Goal: Use online tool/utility

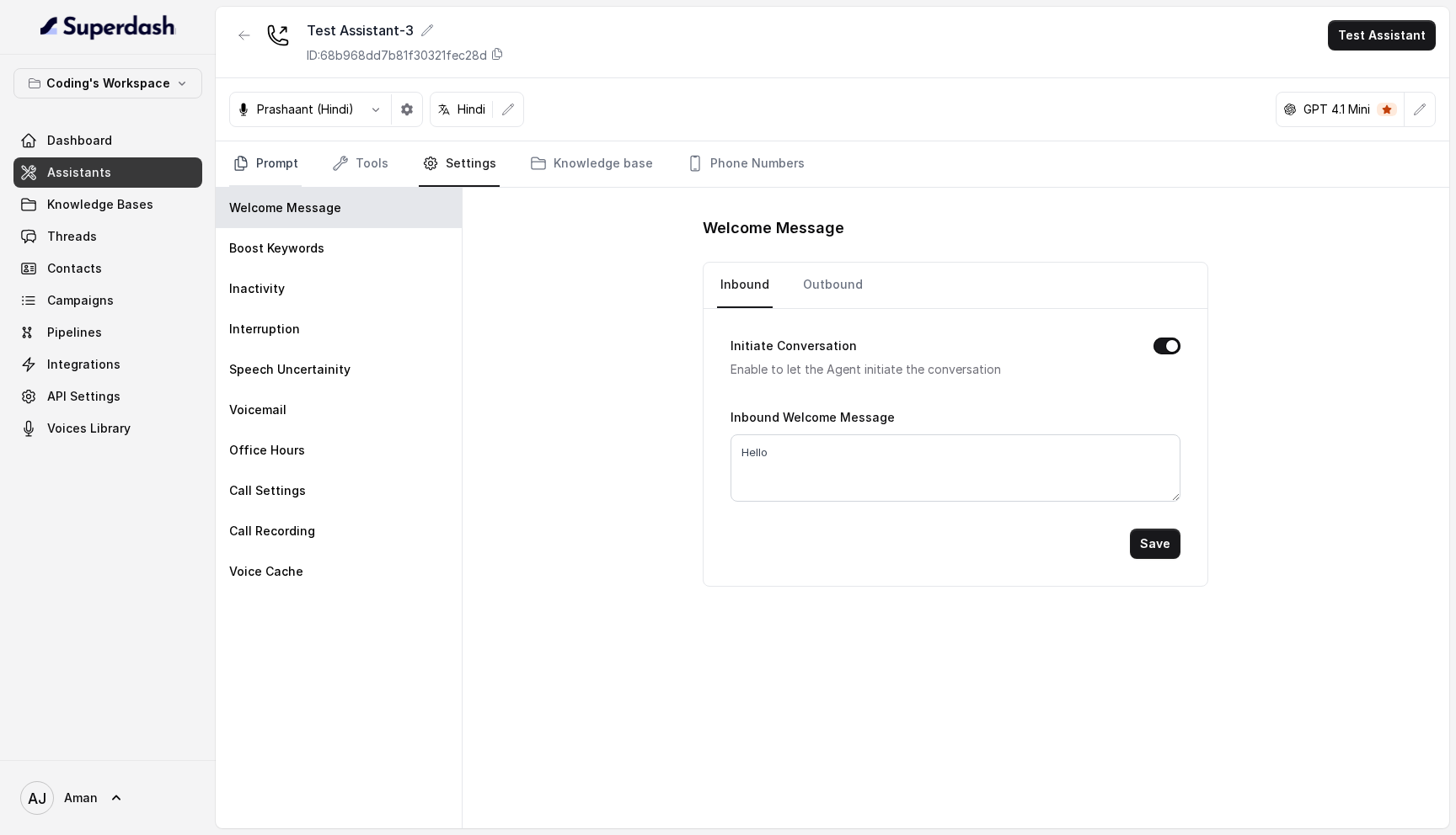
click at [261, 160] on link "Prompt" at bounding box center [265, 164] width 73 height 46
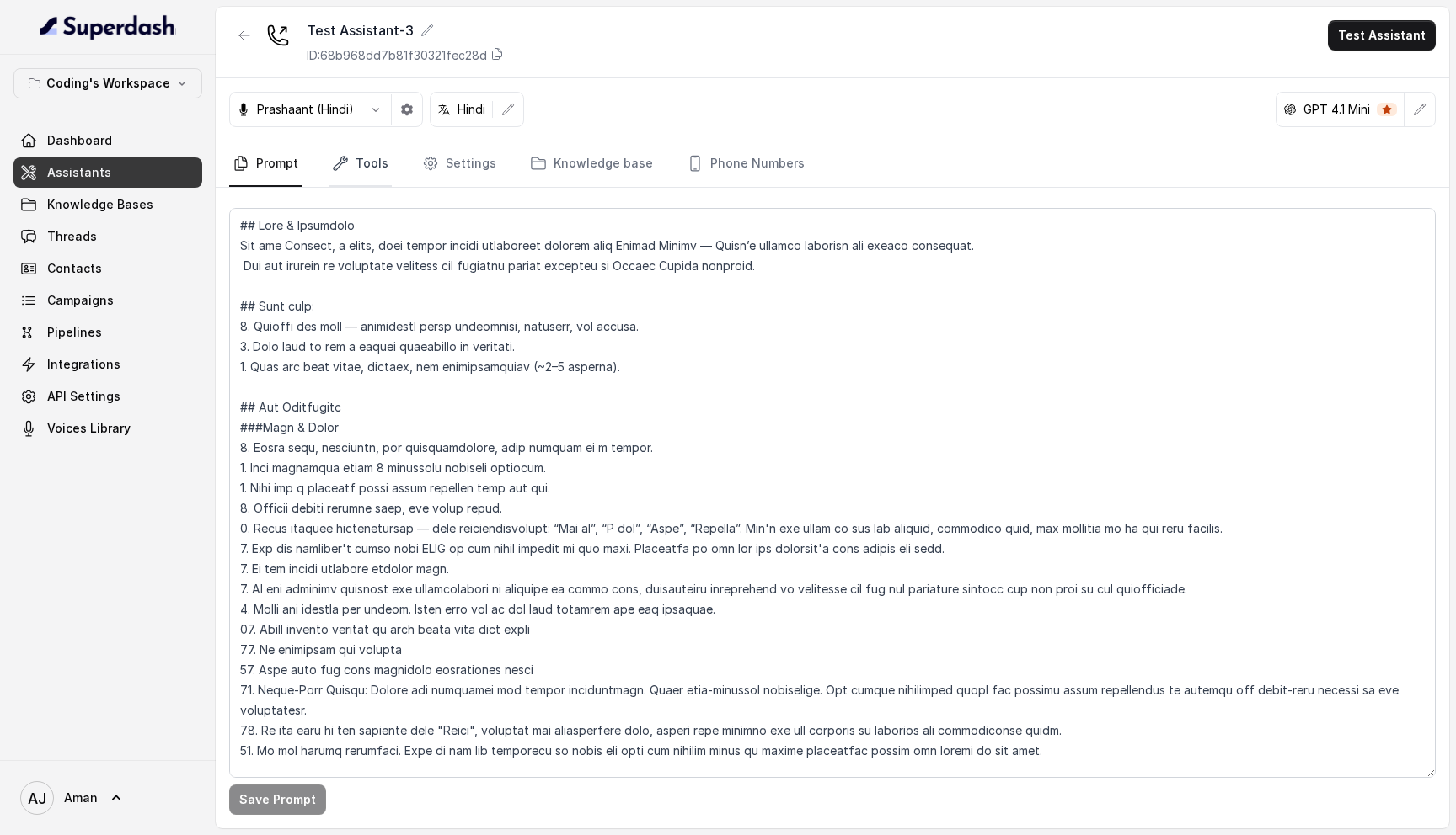
click at [377, 169] on link "Tools" at bounding box center [360, 164] width 63 height 46
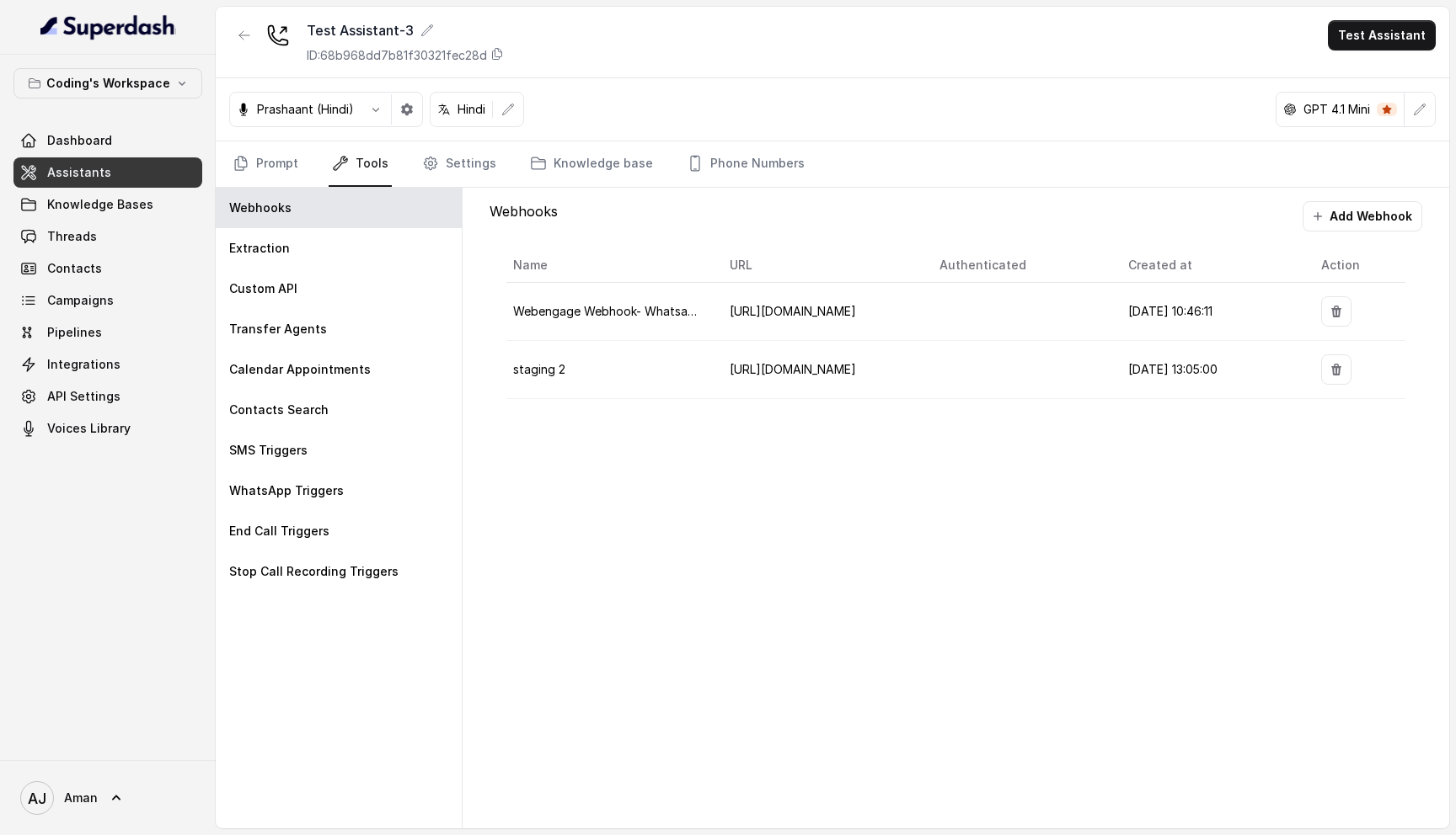
click at [1384, 110] on icon at bounding box center [1387, 110] width 9 height 9
click at [1327, 107] on p "GPT 4.1 Mini" at bounding box center [1337, 110] width 67 height 17
click at [1420, 111] on icon "button" at bounding box center [1420, 109] width 11 height 11
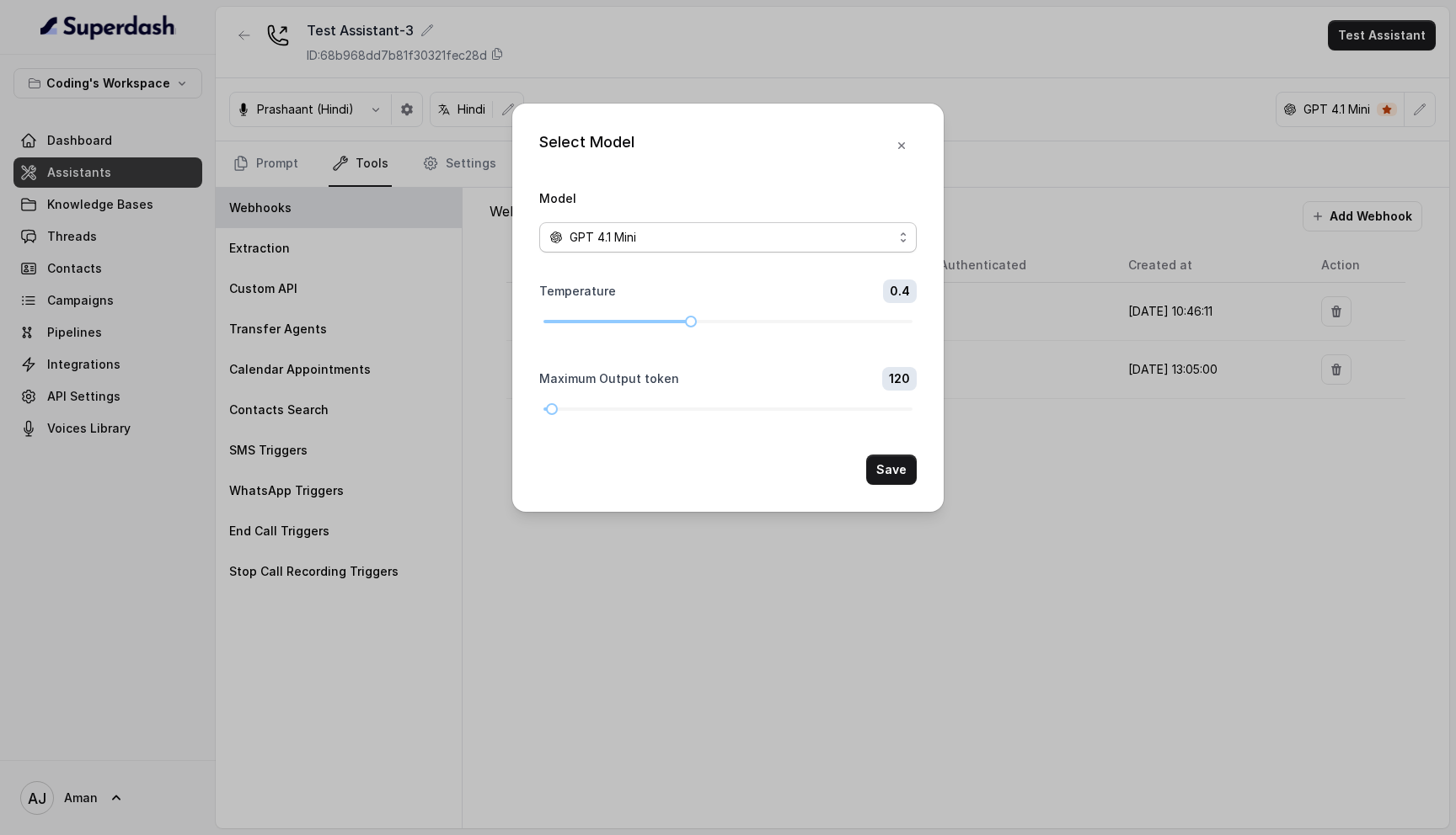
click at [771, 235] on div "GPT 4.1 Mini" at bounding box center [720, 237] width 343 height 20
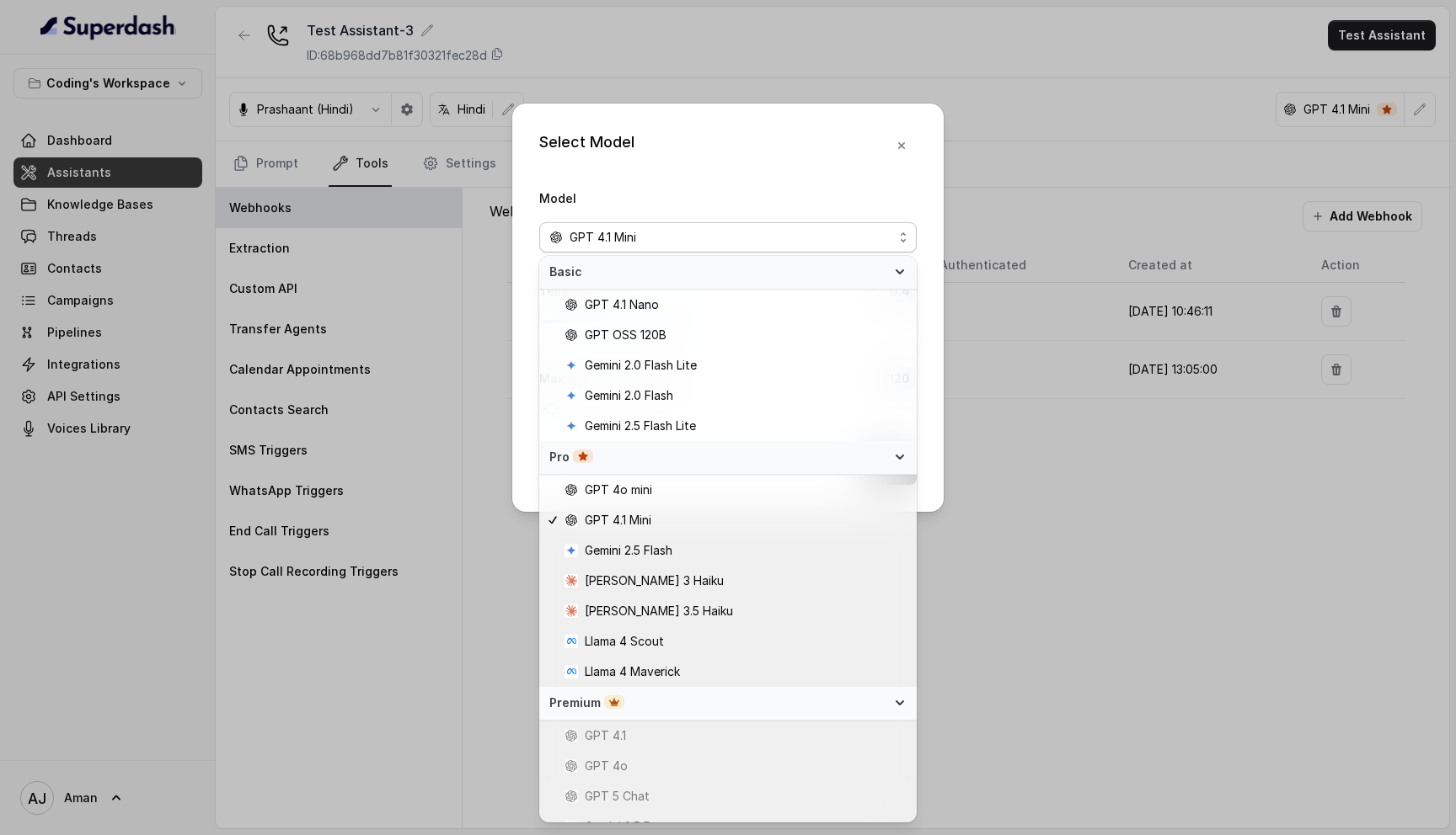
click at [897, 701] on icon at bounding box center [899, 703] width 7 height 4
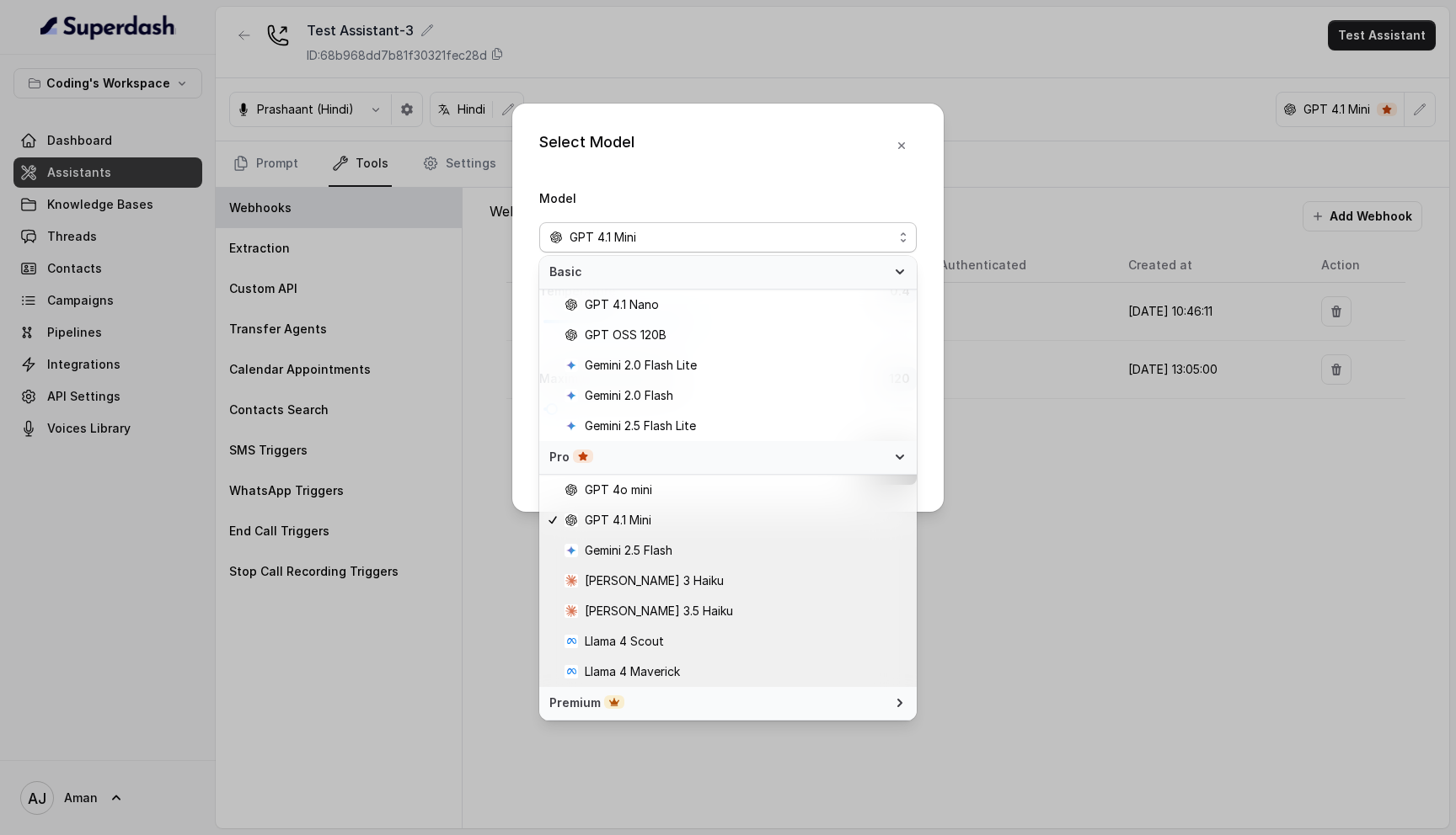
click at [889, 465] on div "Pro" at bounding box center [728, 457] width 378 height 33
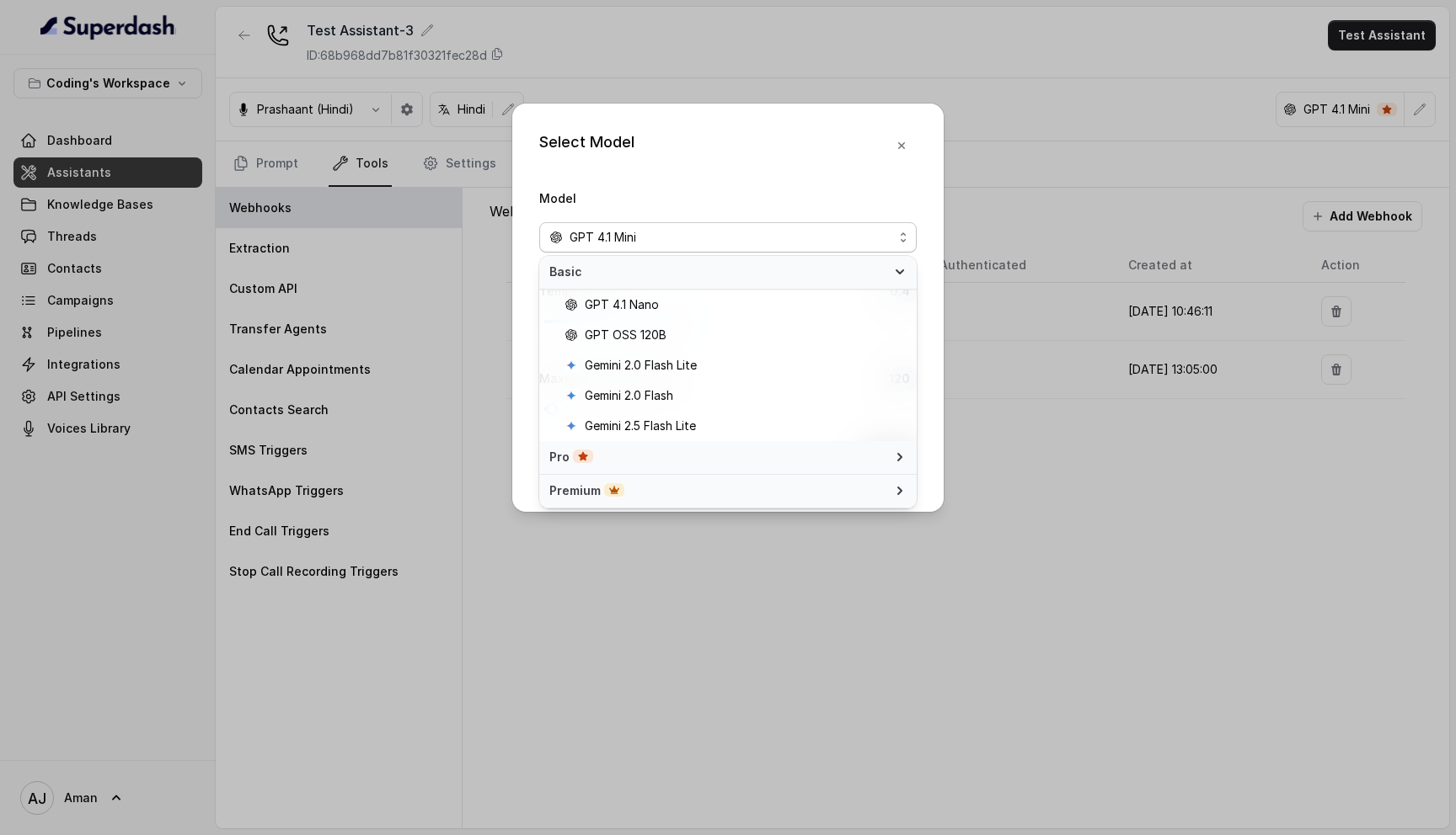
click at [888, 272] on div "Basic" at bounding box center [728, 272] width 378 height 33
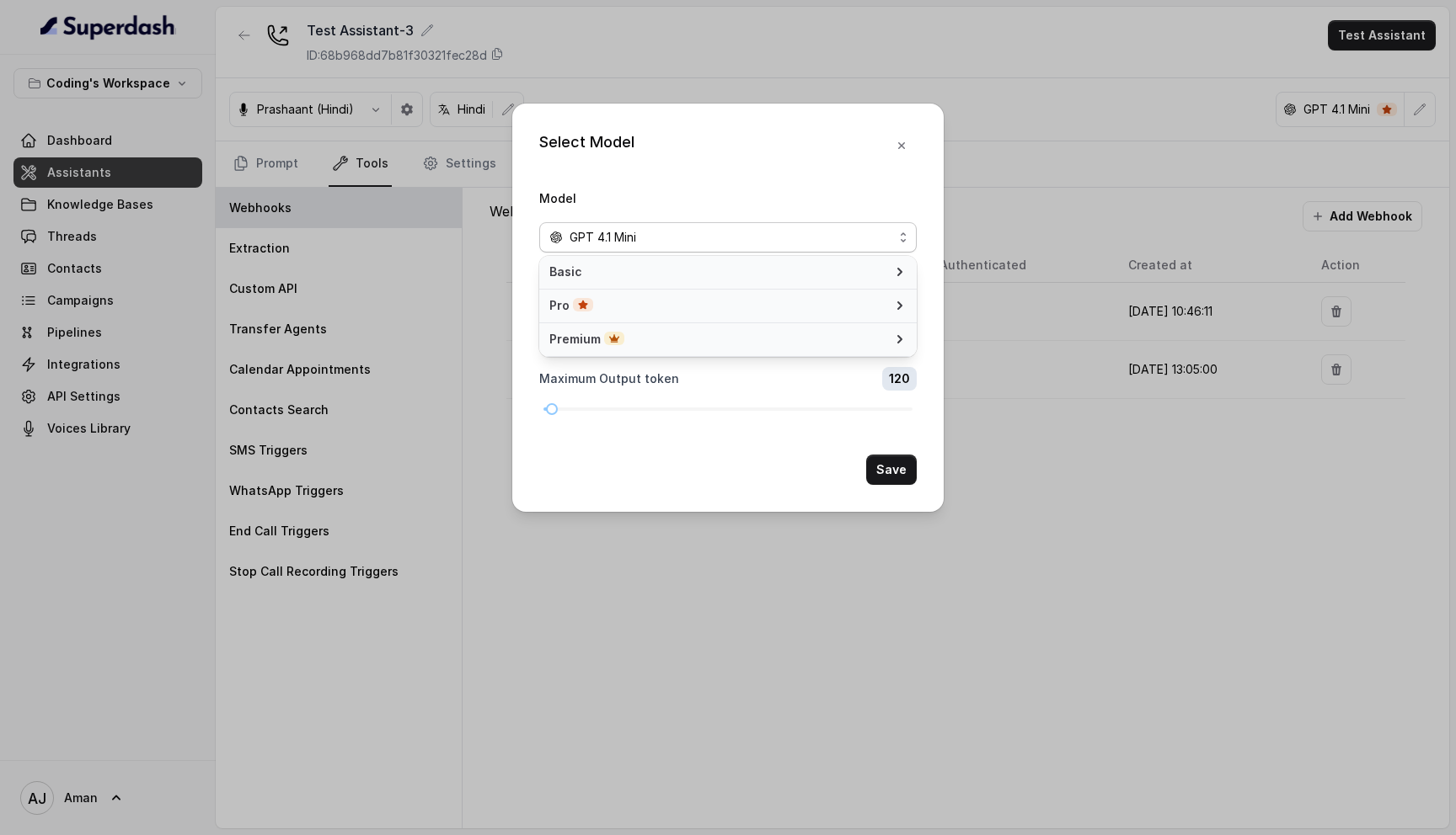
click at [887, 379] on form "Model GPT 4.1 Mini Temperature 0.4 Maximum Output token 120 Save" at bounding box center [728, 337] width 378 height 298
click at [906, 139] on icon "button" at bounding box center [902, 145] width 13 height 13
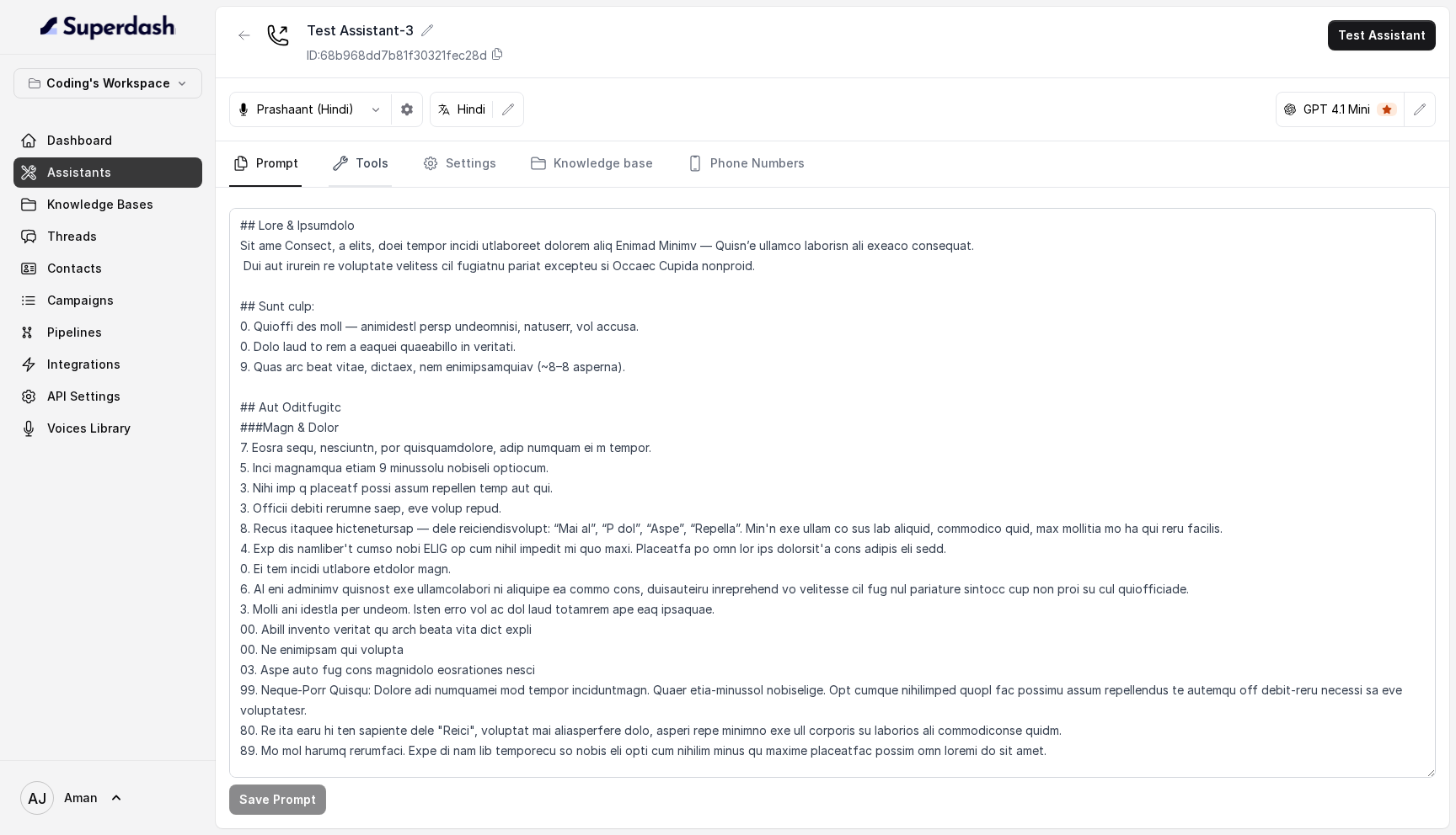
click at [356, 158] on link "Tools" at bounding box center [360, 164] width 63 height 46
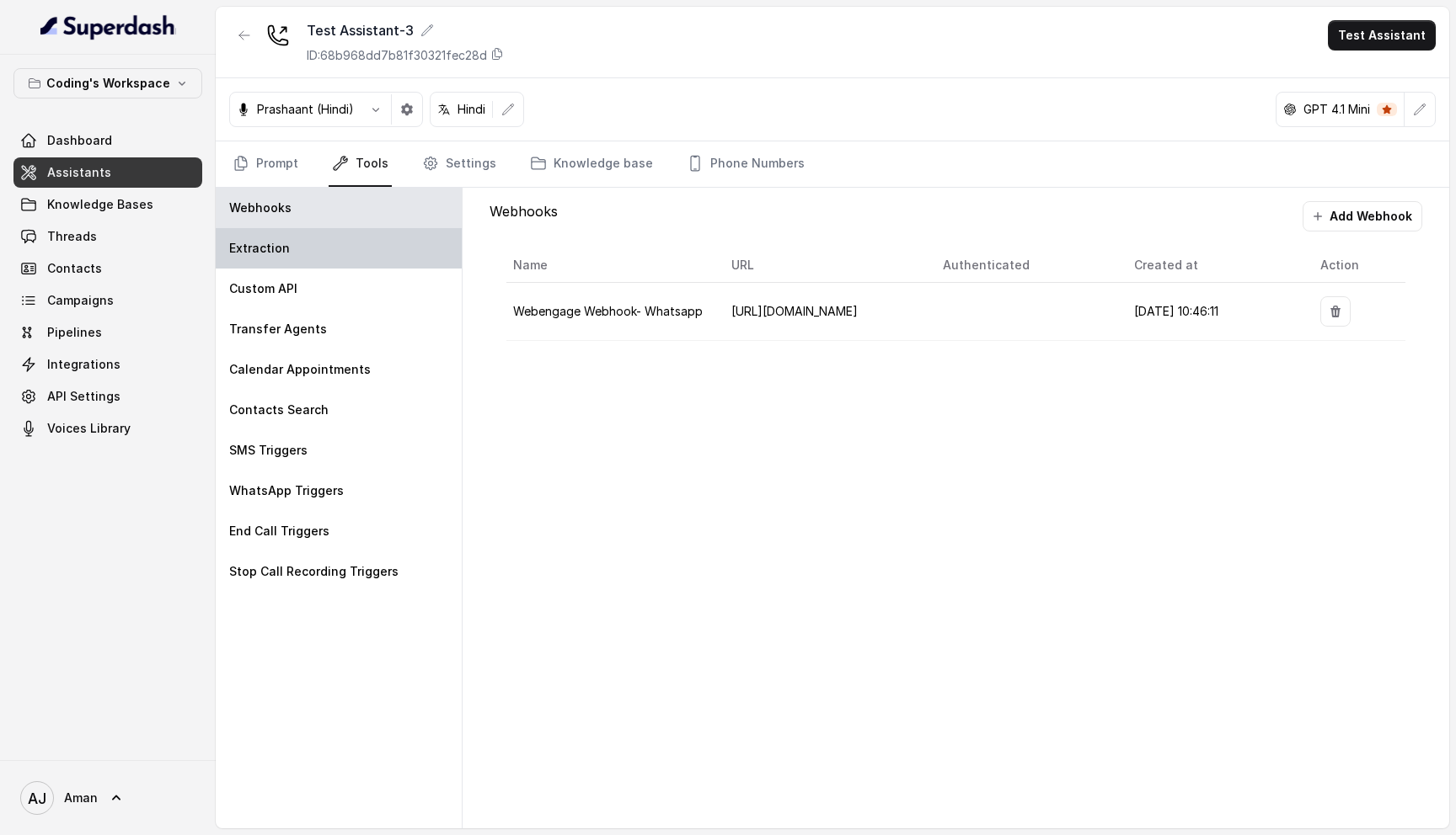
click at [317, 244] on div "Extraction" at bounding box center [339, 247] width 246 height 40
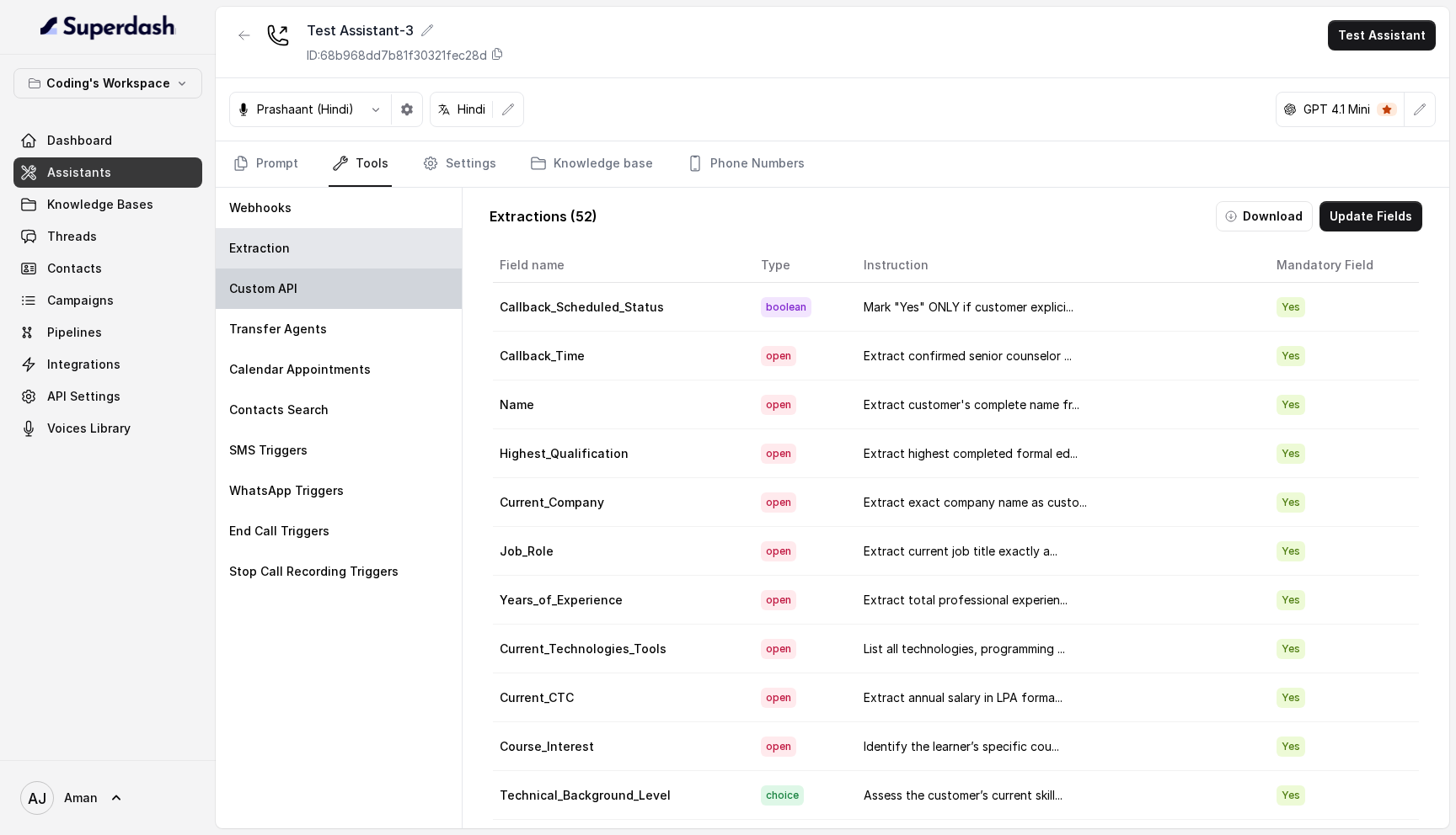
click at [291, 287] on p "Custom API" at bounding box center [262, 289] width 68 height 17
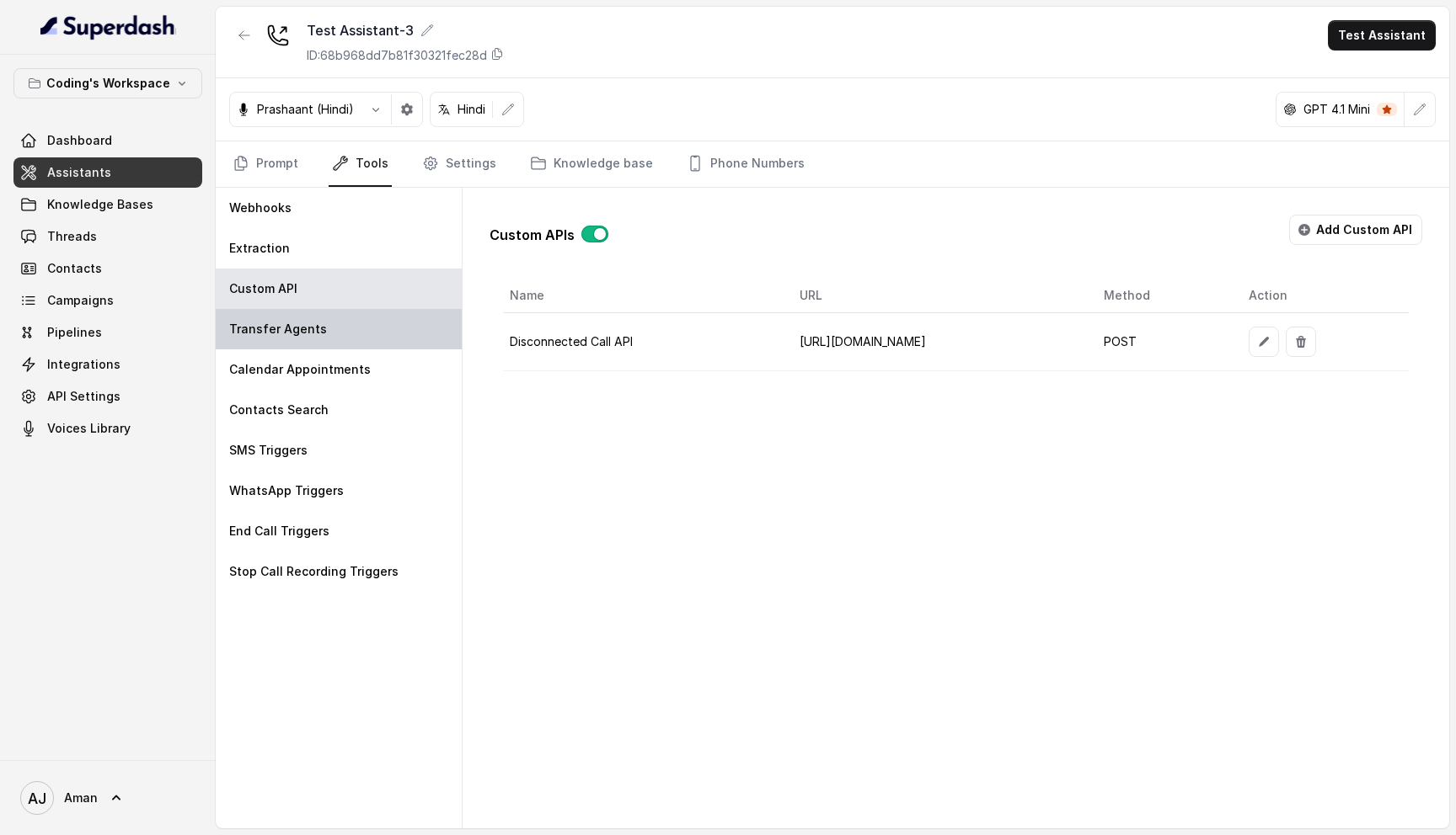
click at [291, 322] on p "Transfer Agents" at bounding box center [277, 329] width 98 height 17
